Goal: Transaction & Acquisition: Purchase product/service

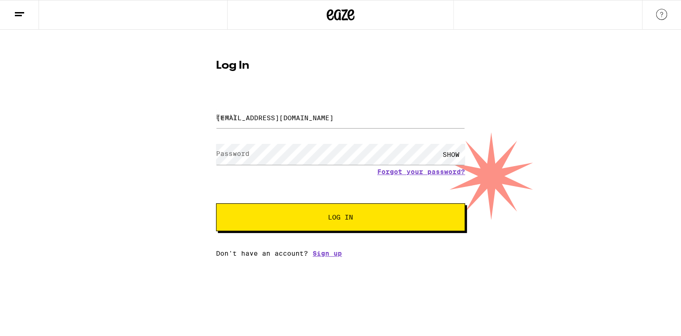
click at [338, 216] on span "Log In" at bounding box center [340, 217] width 25 height 6
click at [342, 221] on span "Log In" at bounding box center [340, 217] width 25 height 6
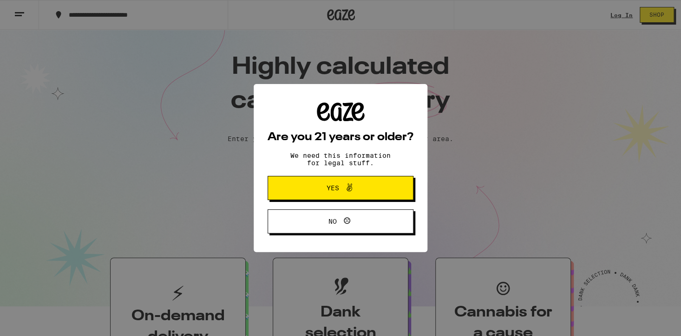
click at [336, 186] on span "Yes" at bounding box center [332, 188] width 13 height 6
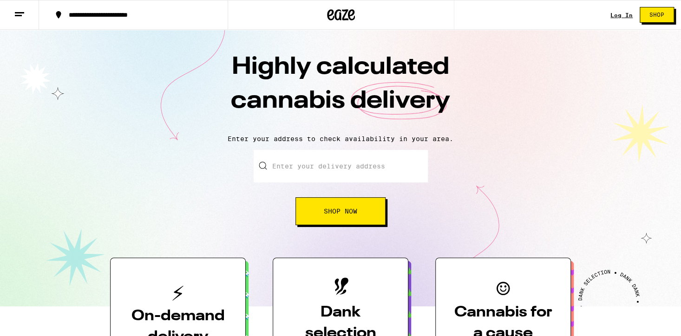
click at [272, 168] on input "Enter your delivery address" at bounding box center [340, 166] width 174 height 32
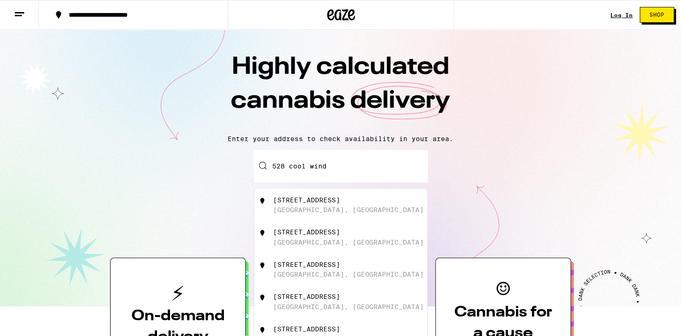
click at [330, 203] on div "[STREET_ADDRESS]" at bounding box center [306, 199] width 67 height 7
type input "[STREET_ADDRESS]"
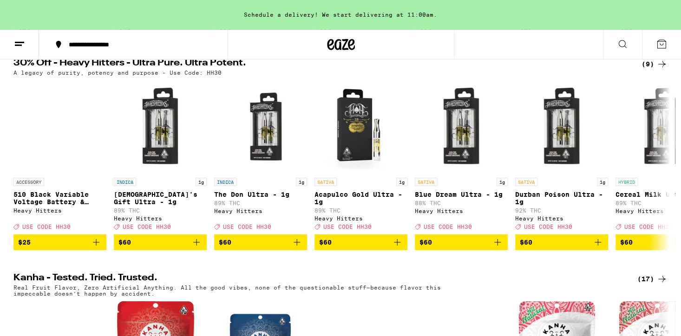
scroll to position [318, 0]
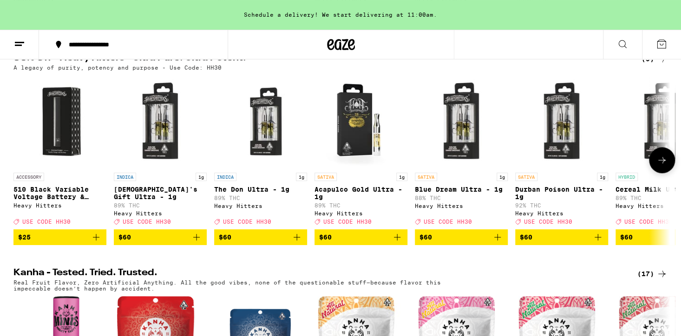
click at [655, 172] on button at bounding box center [662, 160] width 26 height 26
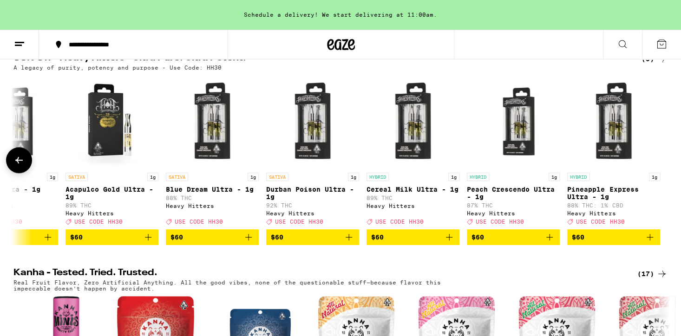
scroll to position [0, 0]
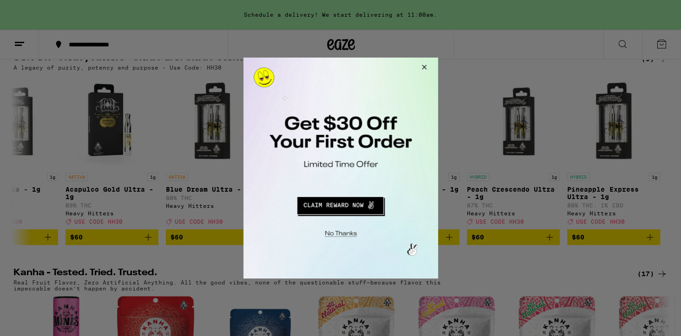
click at [423, 65] on button "Close Modal" at bounding box center [421, 69] width 25 height 22
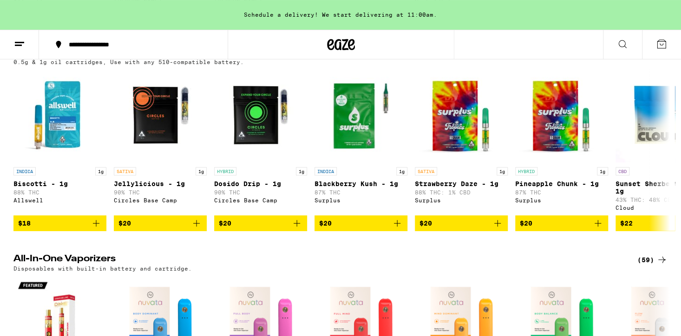
scroll to position [1169, 0]
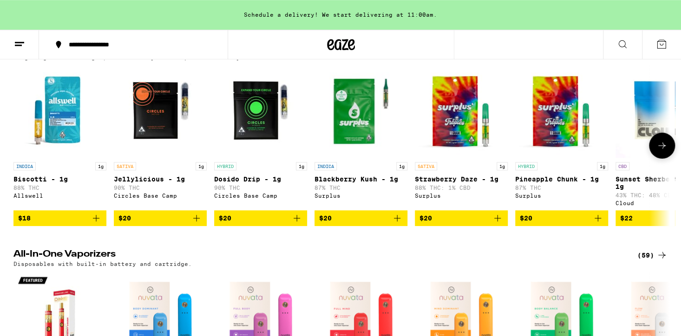
click at [663, 158] on button at bounding box center [662, 145] width 26 height 26
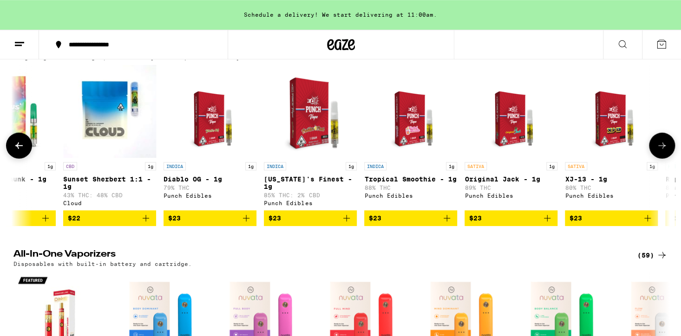
scroll to position [0, 552]
click at [20, 151] on icon at bounding box center [18, 145] width 11 height 11
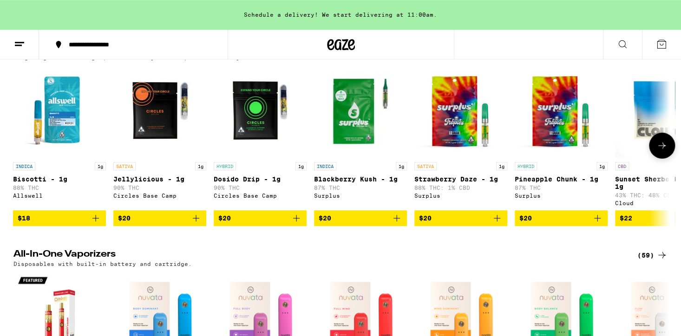
scroll to position [0, 0]
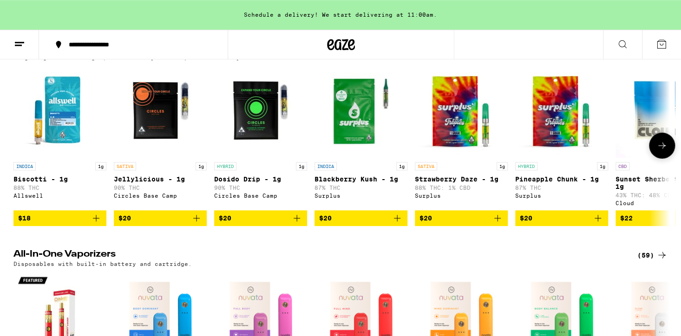
click at [666, 151] on icon at bounding box center [661, 145] width 11 height 11
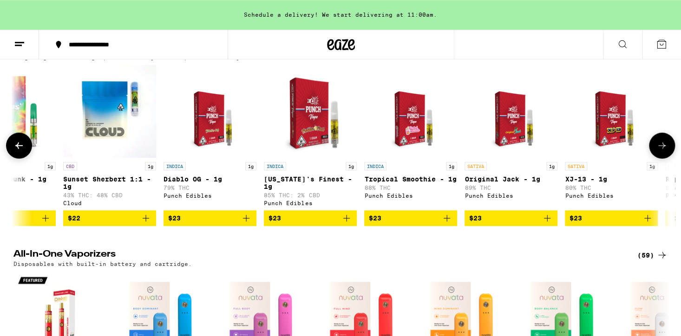
scroll to position [0, 552]
click at [666, 151] on icon at bounding box center [661, 145] width 11 height 11
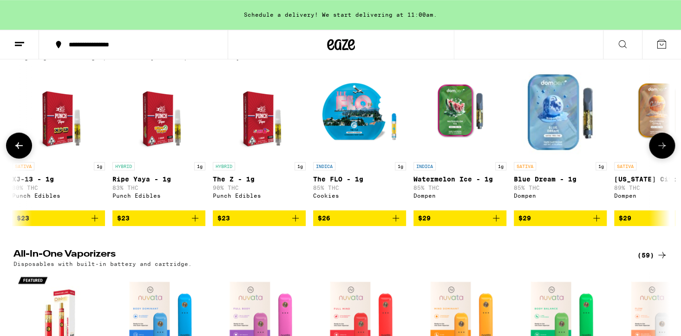
scroll to position [0, 1105]
click at [666, 151] on icon at bounding box center [661, 145] width 11 height 11
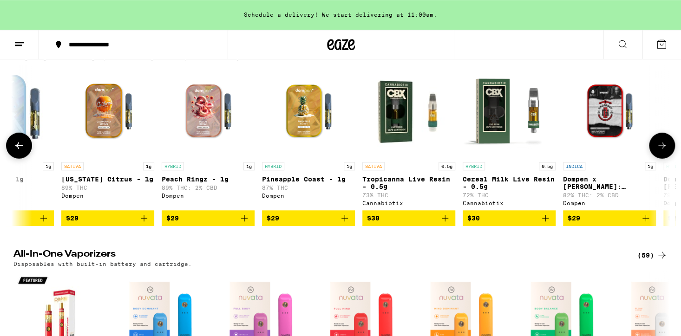
scroll to position [0, 1657]
click at [665, 151] on icon at bounding box center [661, 145] width 11 height 11
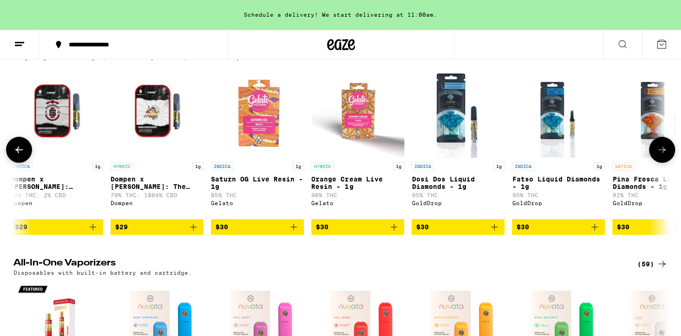
scroll to position [0, 2210]
click at [665, 155] on icon at bounding box center [661, 149] width 11 height 11
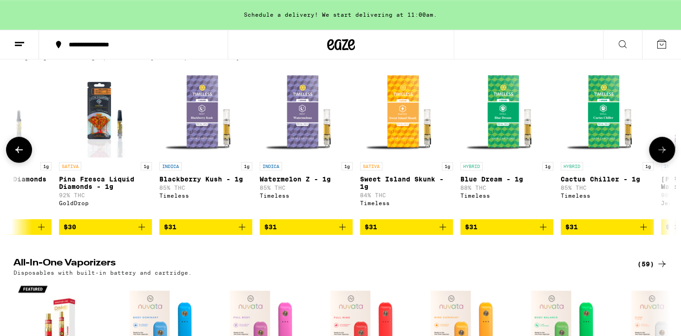
click at [665, 155] on icon at bounding box center [661, 149] width 11 height 11
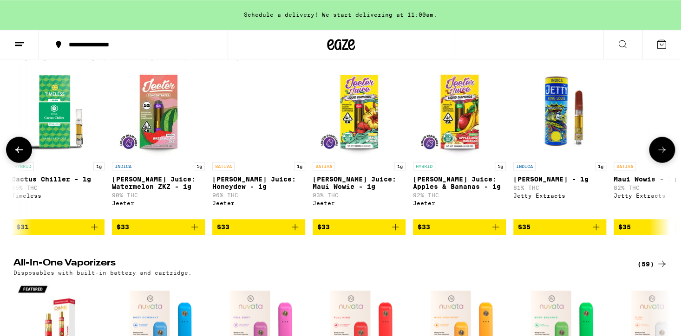
scroll to position [0, 3315]
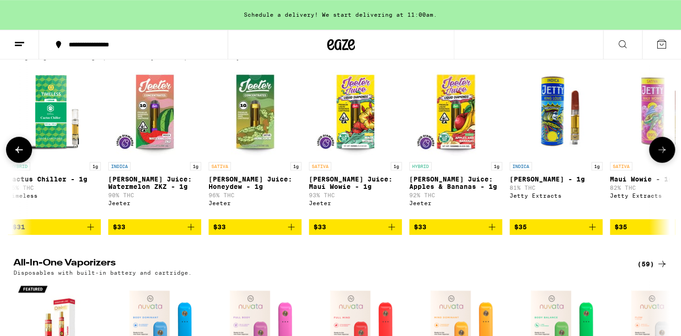
click at [665, 155] on icon at bounding box center [661, 149] width 11 height 11
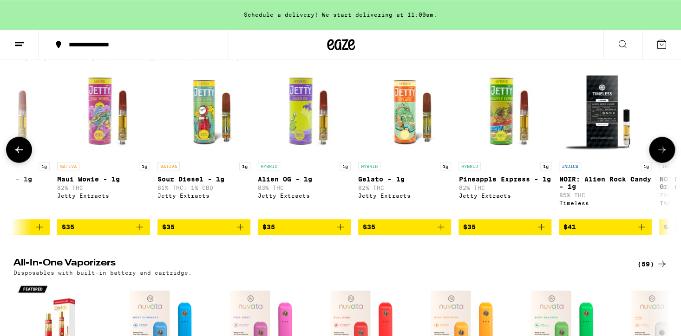
click at [665, 155] on icon at bounding box center [661, 149] width 11 height 11
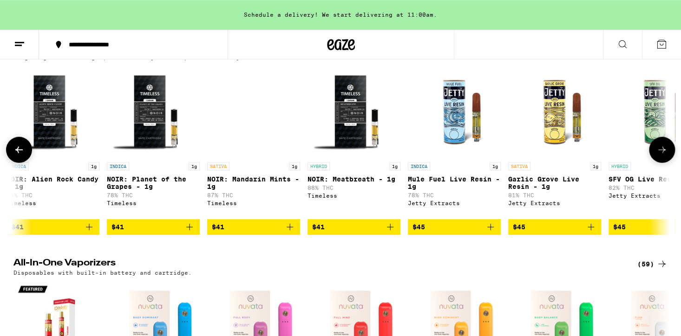
scroll to position [0, 4420]
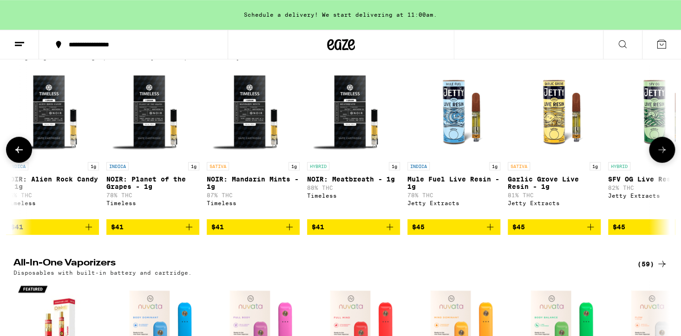
click at [665, 155] on icon at bounding box center [661, 149] width 11 height 11
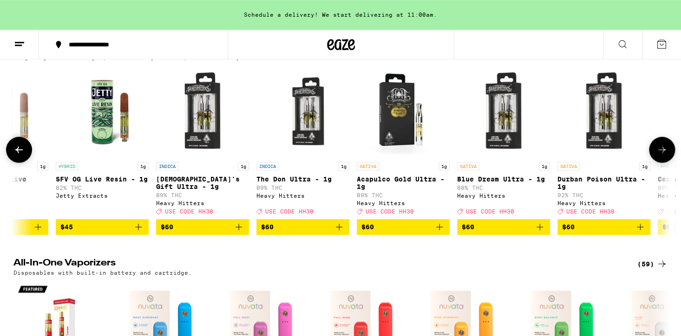
scroll to position [0, 4972]
click at [663, 155] on icon at bounding box center [661, 149] width 11 height 11
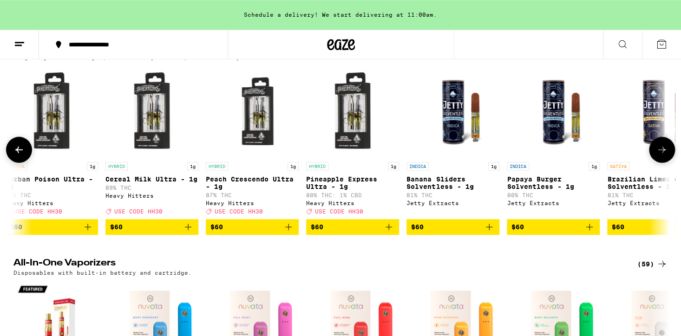
scroll to position [0, 5525]
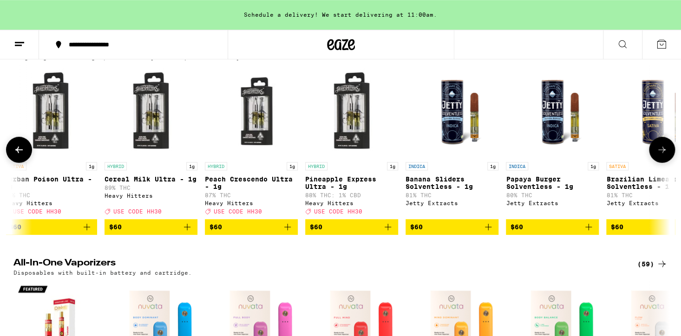
click at [663, 155] on icon at bounding box center [661, 149] width 11 height 11
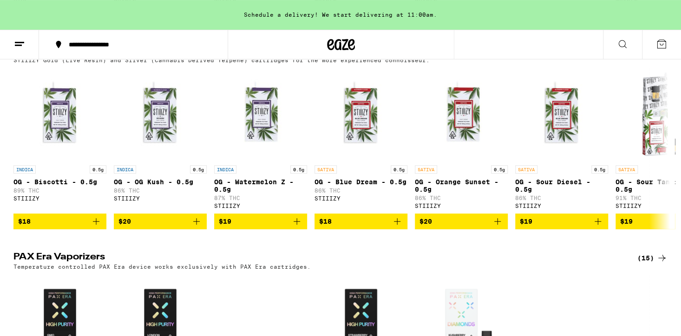
scroll to position [1593, 0]
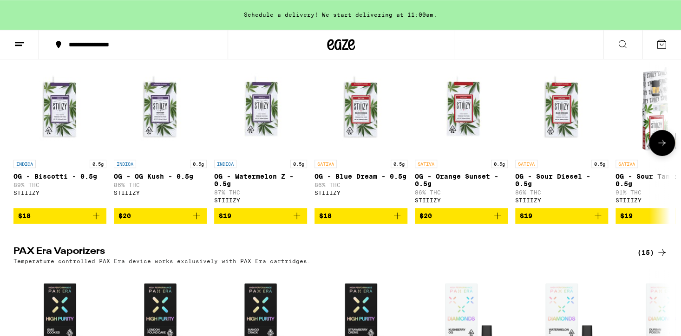
click at [653, 156] on button at bounding box center [662, 143] width 26 height 26
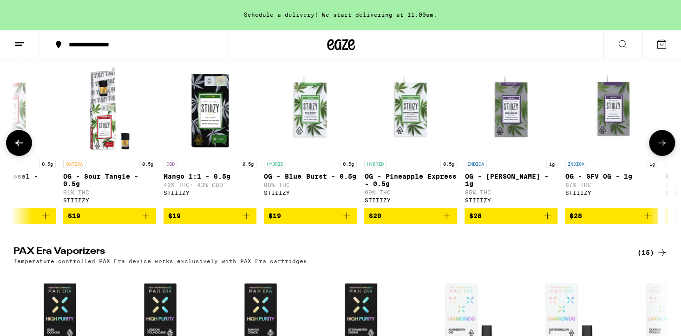
scroll to position [0, 552]
click at [650, 156] on button at bounding box center [662, 143] width 26 height 26
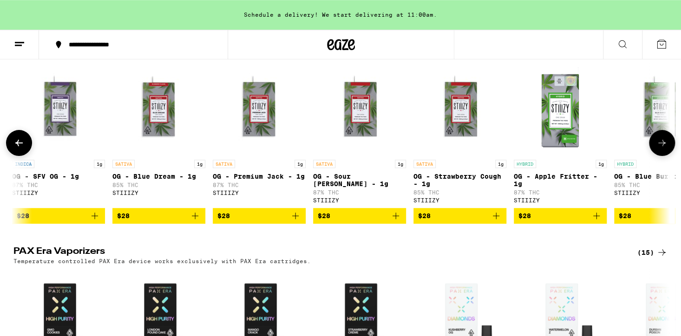
scroll to position [0, 1105]
click at [650, 156] on button at bounding box center [662, 143] width 26 height 26
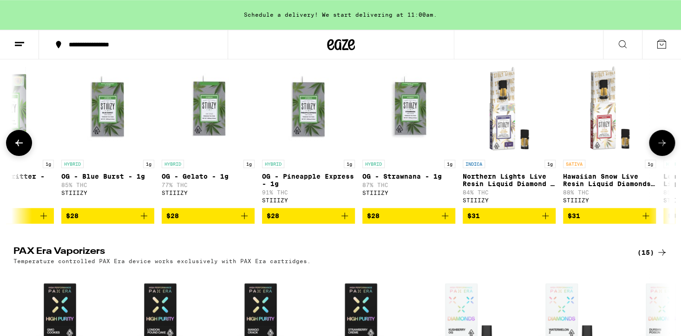
scroll to position [0, 1657]
click at [650, 156] on button at bounding box center [662, 143] width 26 height 26
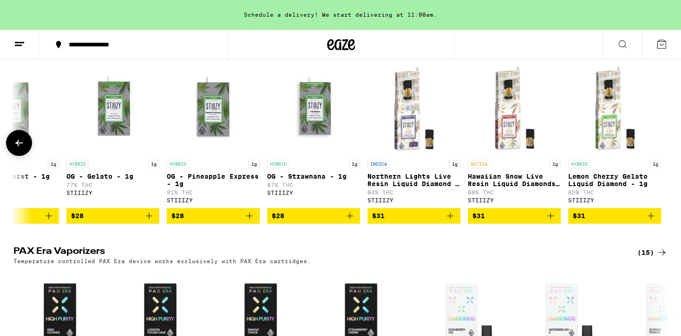
scroll to position [0, 1753]
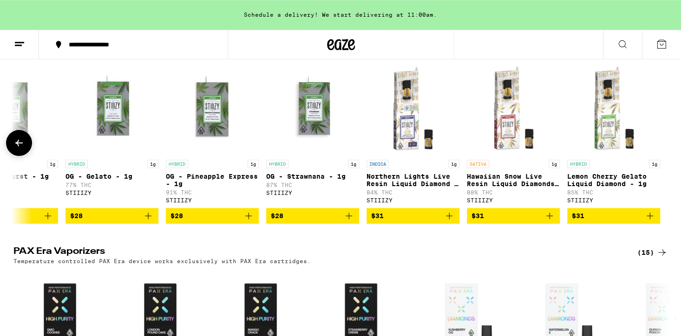
click at [13, 156] on button at bounding box center [19, 143] width 26 height 26
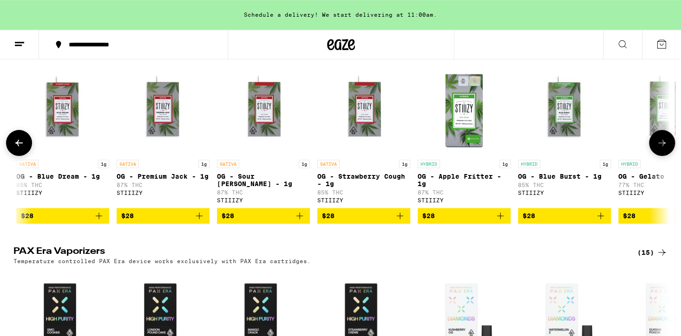
scroll to position [0, 1200]
click at [13, 156] on button at bounding box center [19, 143] width 26 height 26
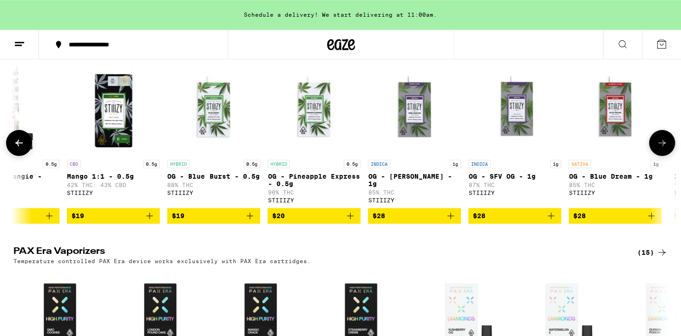
scroll to position [0, 648]
click at [13, 156] on button at bounding box center [19, 143] width 26 height 26
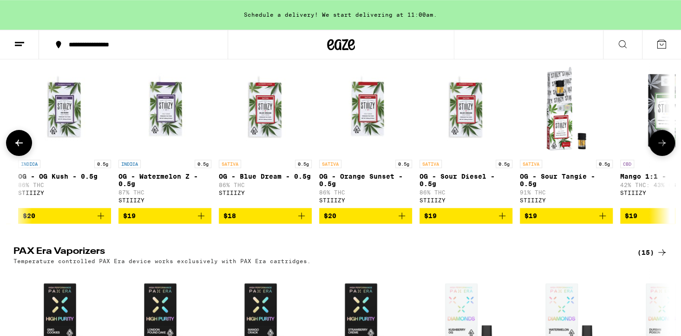
scroll to position [0, 95]
click at [13, 156] on button at bounding box center [19, 143] width 26 height 26
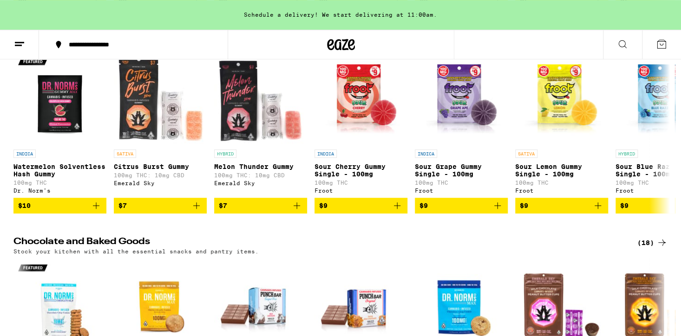
scroll to position [2662, 0]
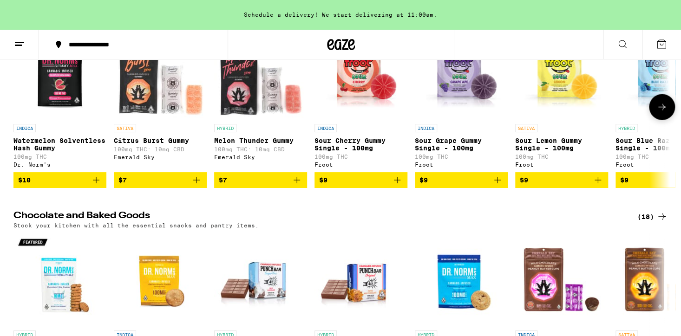
click at [655, 120] on button at bounding box center [662, 107] width 26 height 26
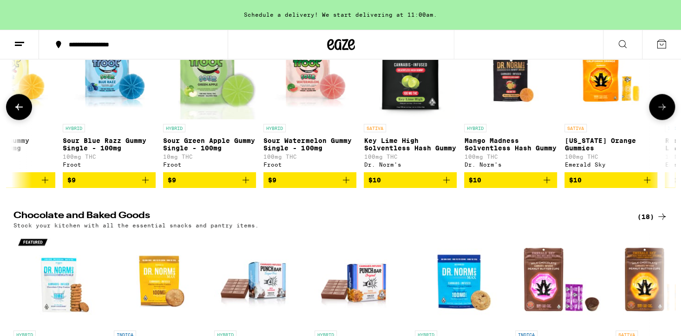
click at [655, 120] on button at bounding box center [662, 107] width 26 height 26
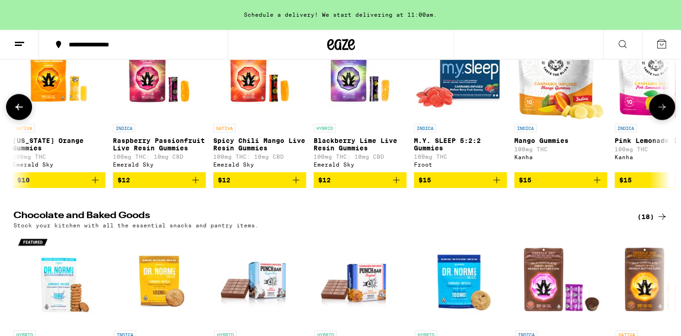
scroll to position [0, 1105]
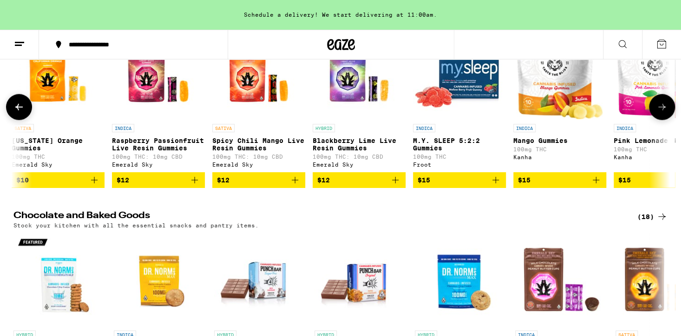
click at [653, 120] on button at bounding box center [662, 107] width 26 height 26
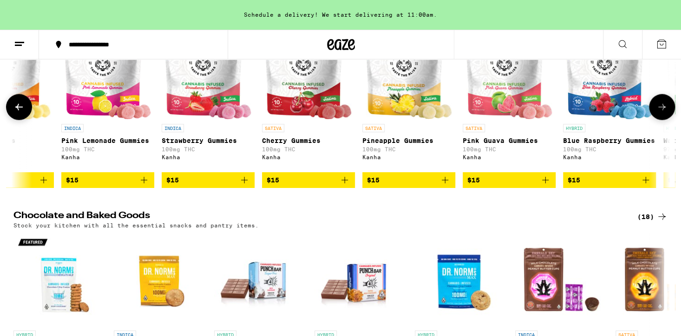
scroll to position [0, 1657]
click at [653, 120] on button at bounding box center [662, 107] width 26 height 26
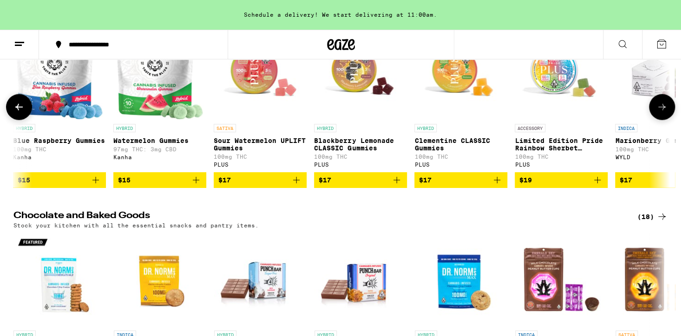
scroll to position [0, 2210]
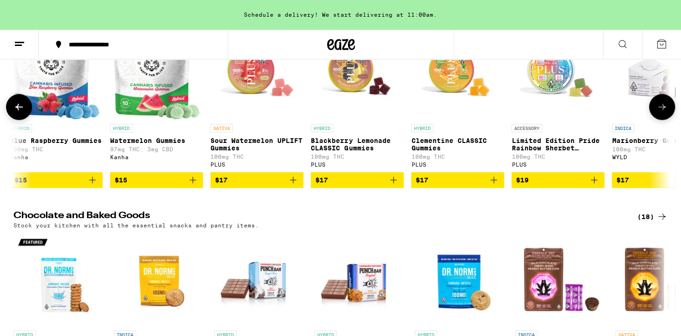
click at [653, 120] on button at bounding box center [662, 107] width 26 height 26
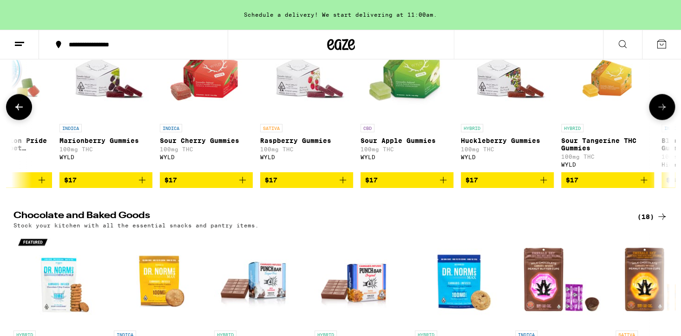
scroll to position [0, 2762]
click at [653, 120] on button at bounding box center [662, 107] width 26 height 26
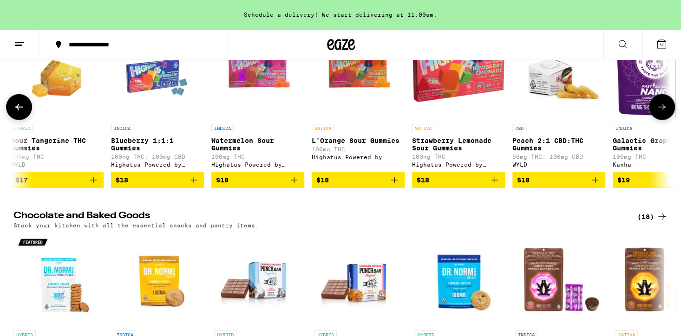
scroll to position [0, 3315]
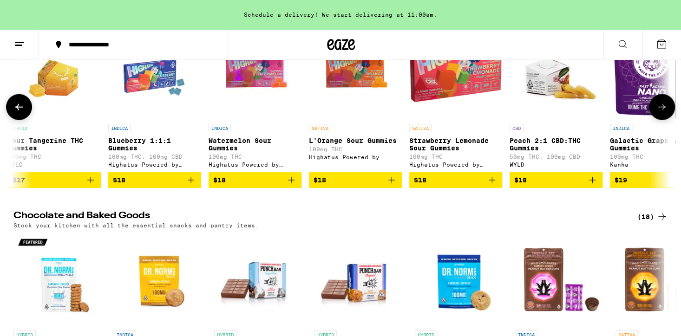
click at [653, 120] on button at bounding box center [662, 107] width 26 height 26
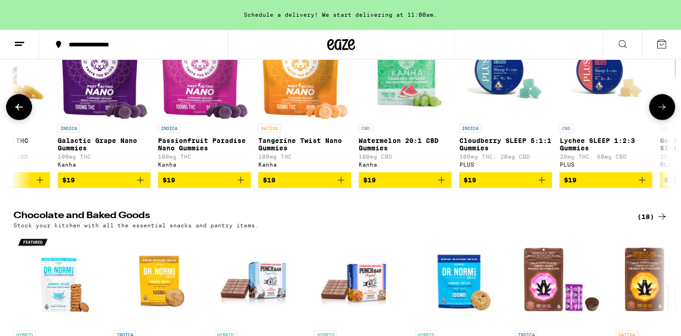
scroll to position [0, 3867]
click at [653, 120] on button at bounding box center [662, 107] width 26 height 26
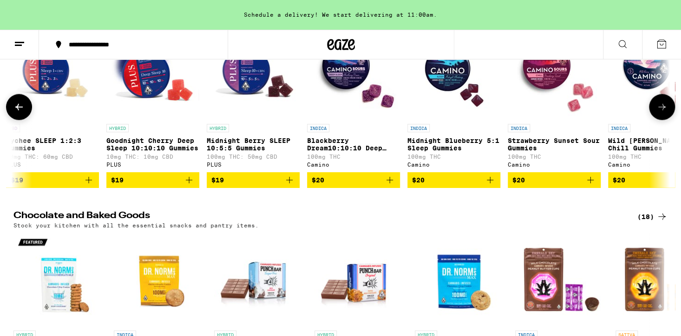
click at [653, 120] on button at bounding box center [662, 107] width 26 height 26
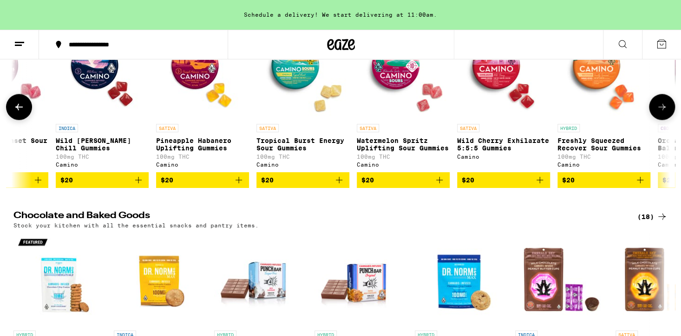
click at [653, 120] on button at bounding box center [662, 107] width 26 height 26
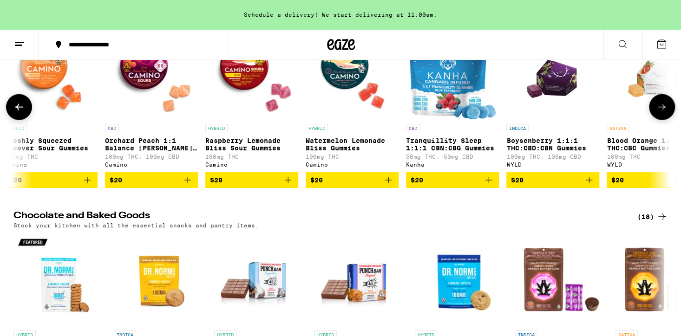
scroll to position [0, 5525]
click at [653, 120] on button at bounding box center [662, 107] width 26 height 26
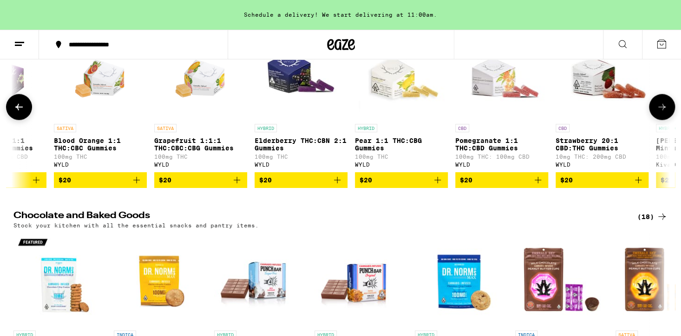
scroll to position [0, 6077]
click at [653, 120] on button at bounding box center [662, 107] width 26 height 26
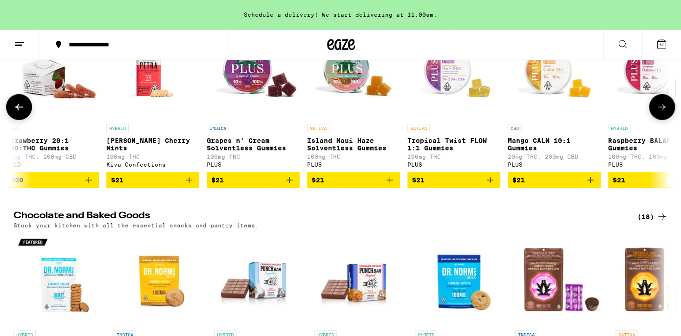
scroll to position [0, 6630]
